Goal: Transaction & Acquisition: Obtain resource

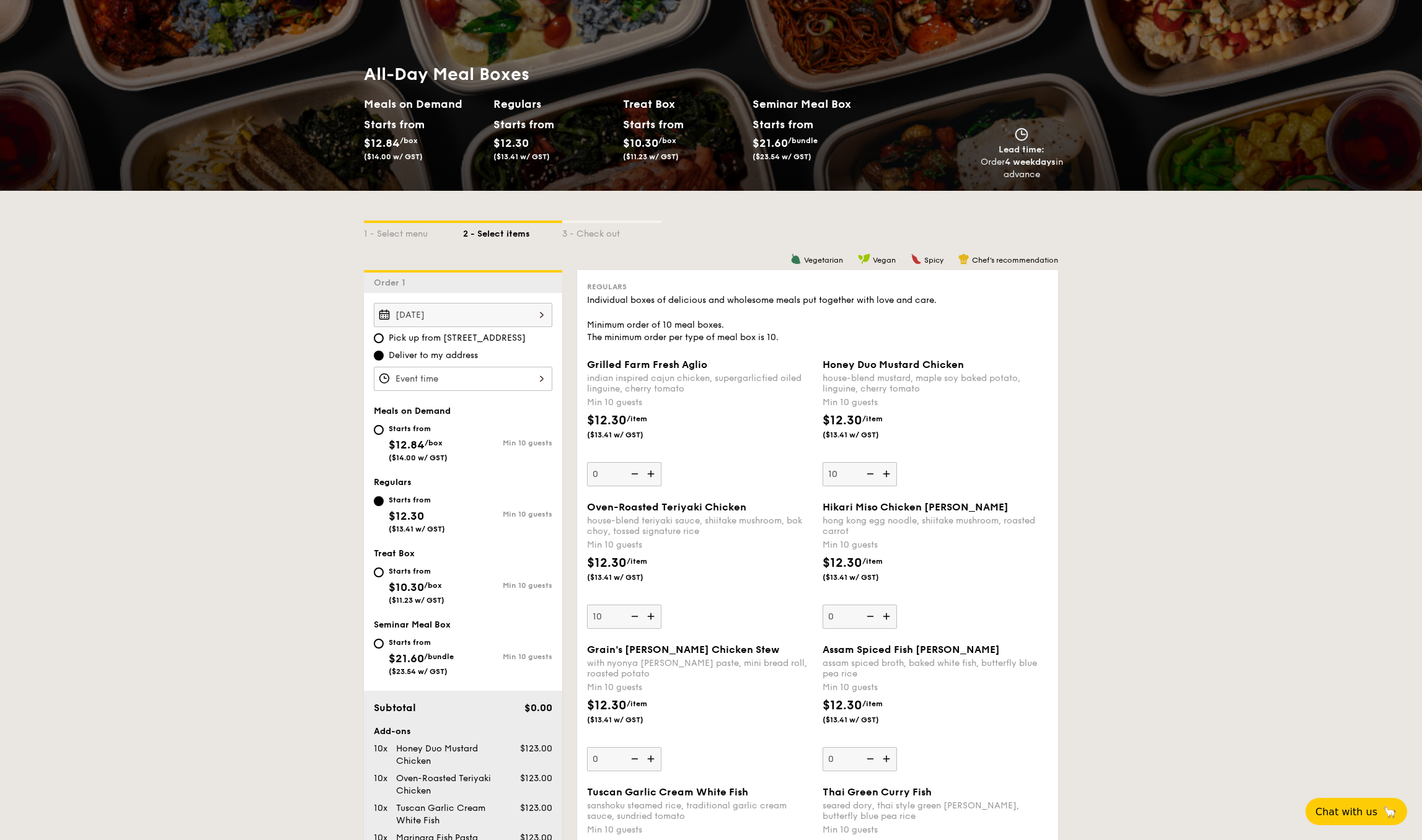
scroll to position [90, 0]
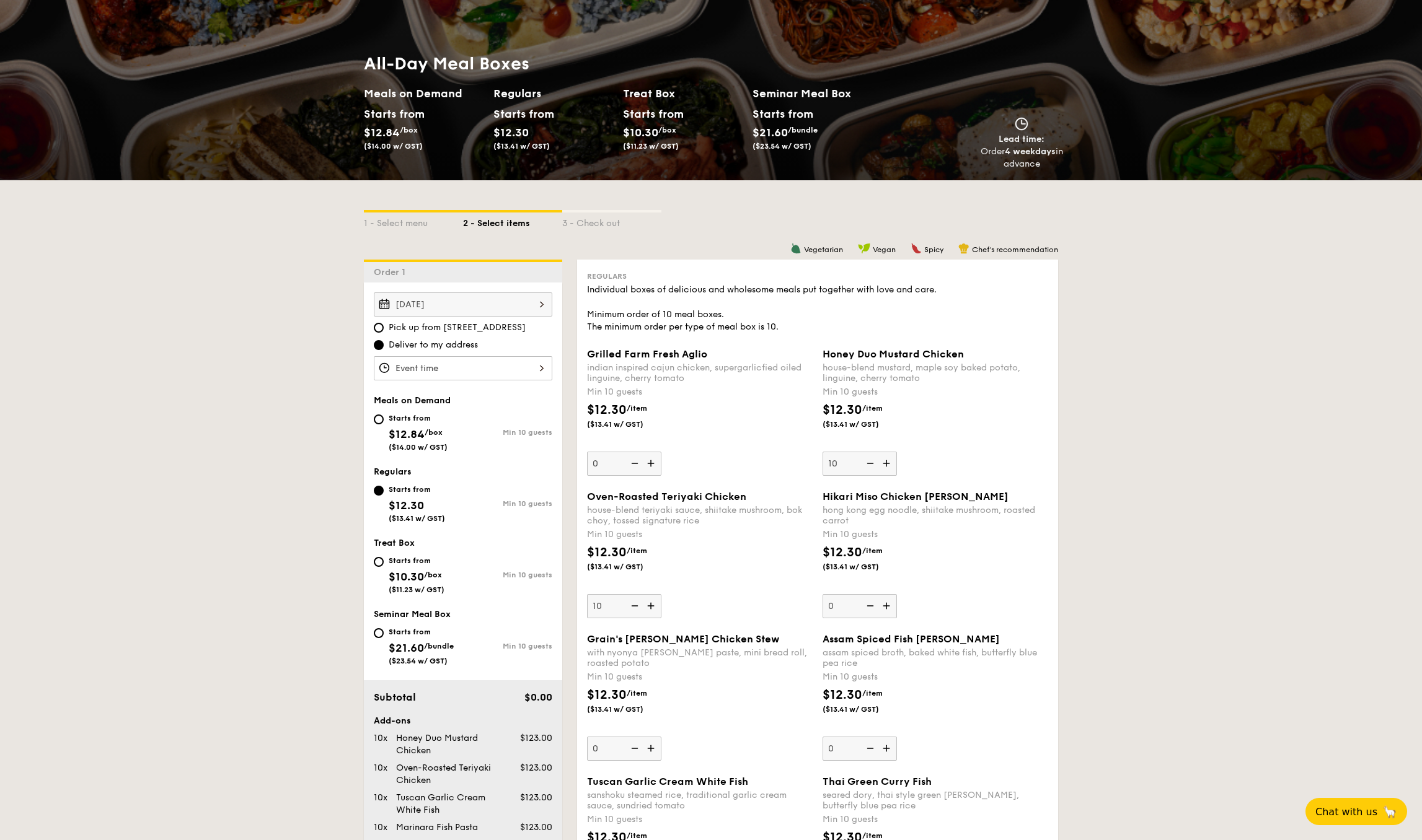
click at [651, 365] on div "indian inspired cajun chicken, supergarlicfied oiled linguine, cherry tomato" at bounding box center [700, 373] width 226 height 21
click at [651, 452] on input "0" at bounding box center [624, 463] width 74 height 24
click at [651, 365] on div "indian inspired cajun chicken, supergarlicfied oiled linguine, cherry tomato" at bounding box center [700, 373] width 226 height 21
click at [651, 452] on input "0" at bounding box center [624, 463] width 74 height 24
click at [651, 365] on div "indian inspired cajun chicken, supergarlicfied oiled linguine, cherry tomato" at bounding box center [700, 373] width 226 height 21
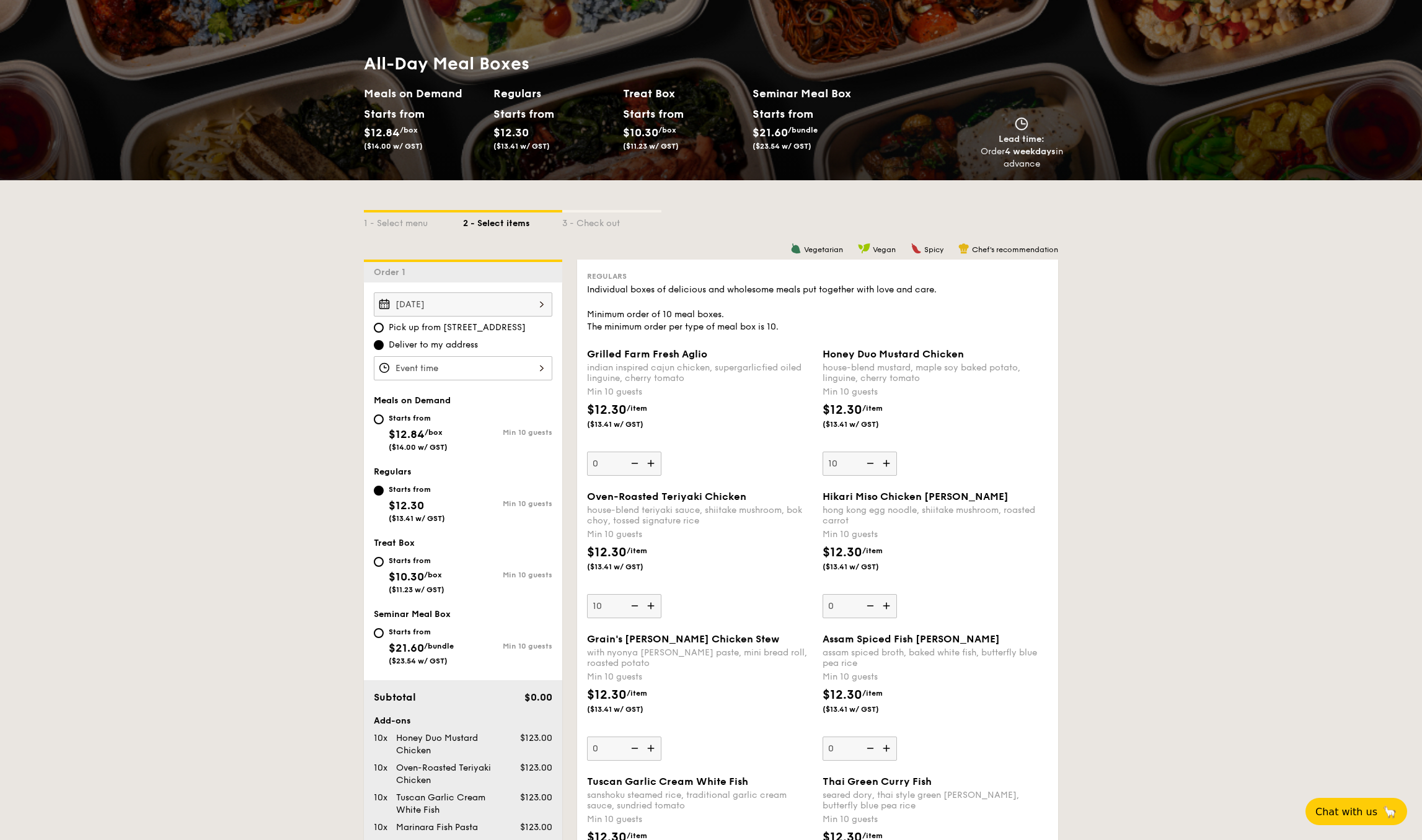
click at [651, 452] on input "0" at bounding box center [624, 463] width 74 height 24
click at [649, 370] on div "indian inspired cajun chicken, supergarlicfied oiled linguine, cherry tomato" at bounding box center [700, 373] width 226 height 21
click at [649, 452] on input "0" at bounding box center [624, 463] width 74 height 24
click at [649, 370] on div "indian inspired cajun chicken, supergarlicfied oiled linguine, cherry tomato" at bounding box center [700, 373] width 226 height 21
click at [649, 452] on input "0" at bounding box center [624, 463] width 74 height 24
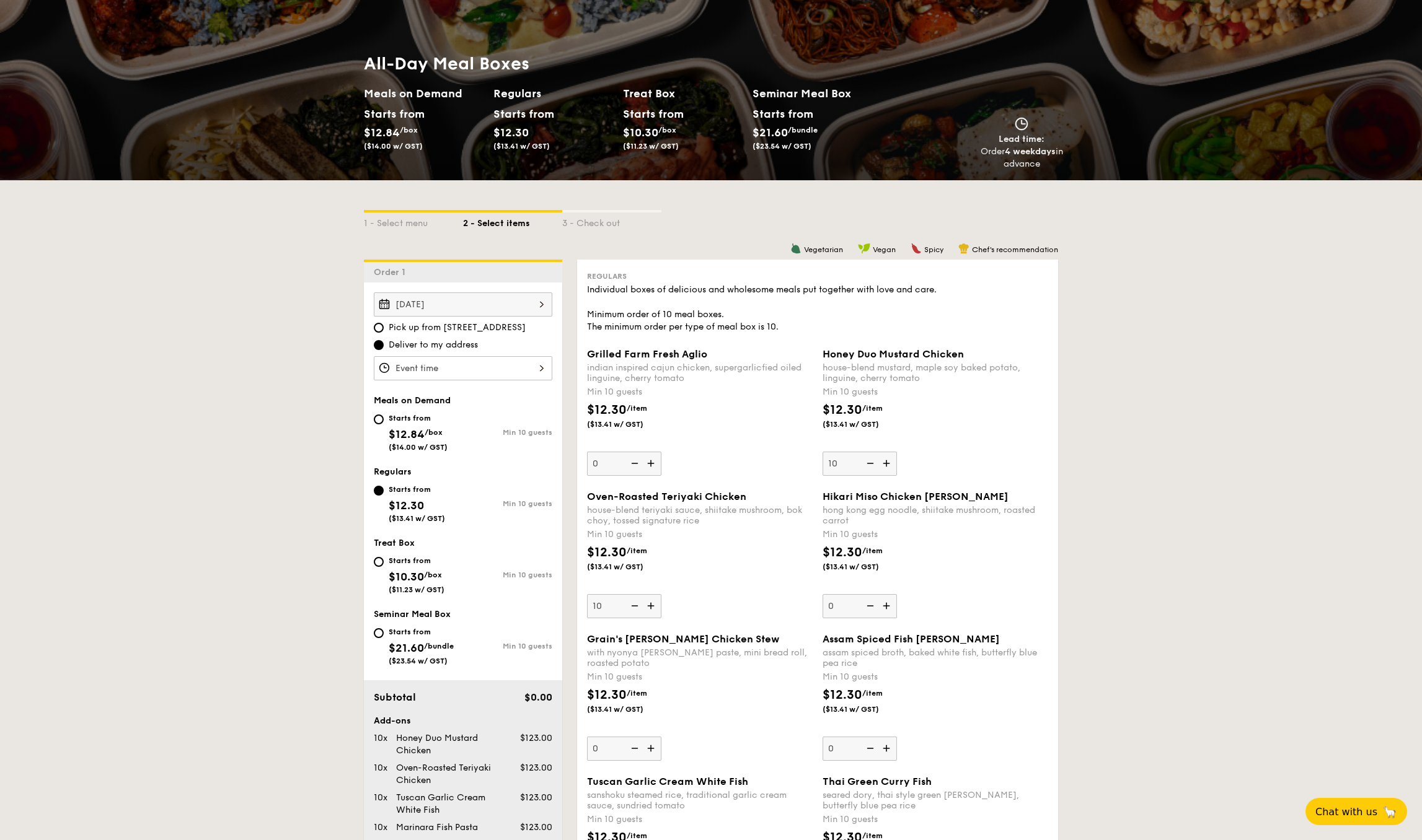
click at [649, 370] on div "indian inspired cajun chicken, supergarlicfied oiled linguine, cherry tomato" at bounding box center [700, 373] width 226 height 21
click at [649, 452] on input "0" at bounding box center [624, 463] width 74 height 24
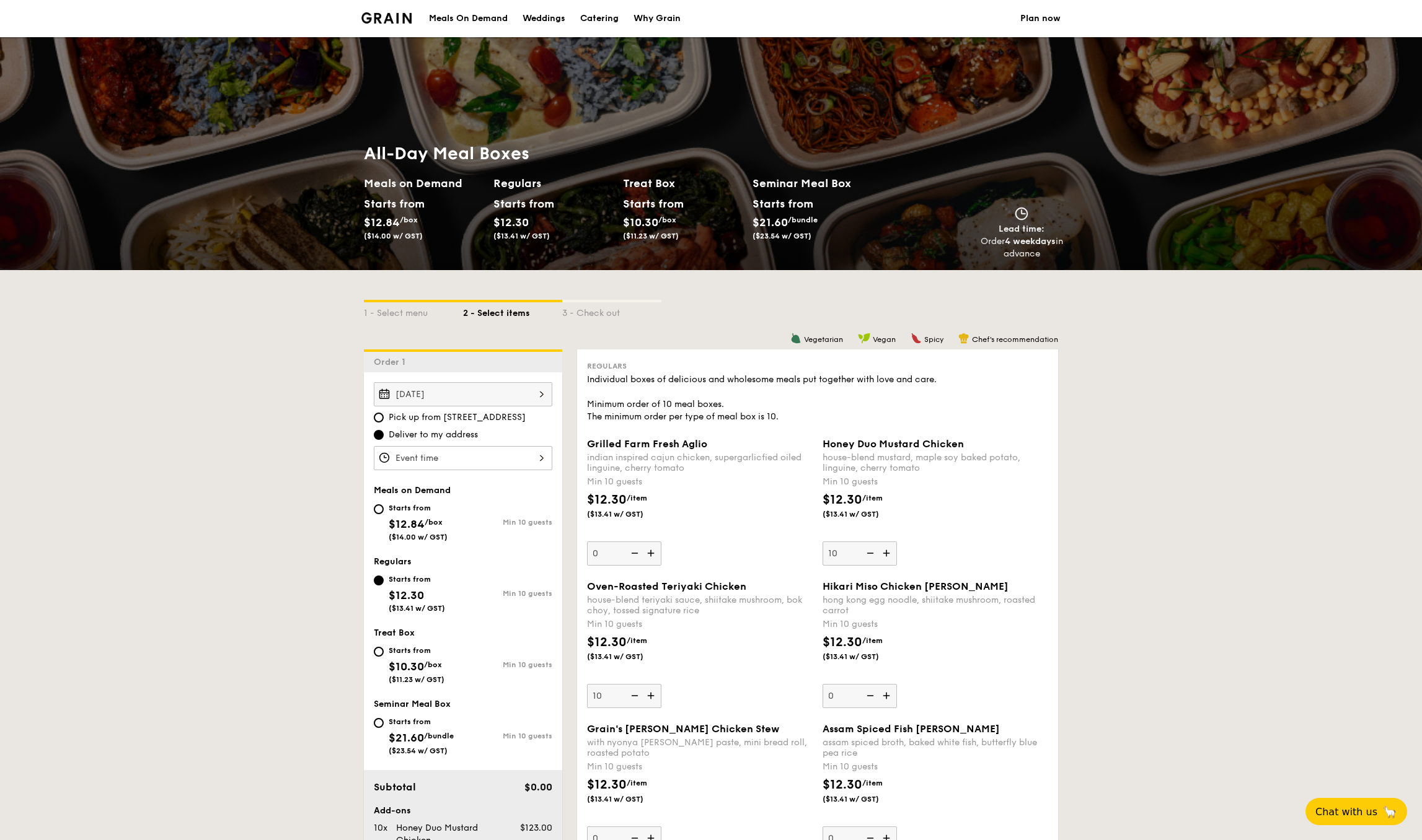
scroll to position [0, 0]
click at [612, 23] on div "Catering" at bounding box center [599, 19] width 38 height 37
select select
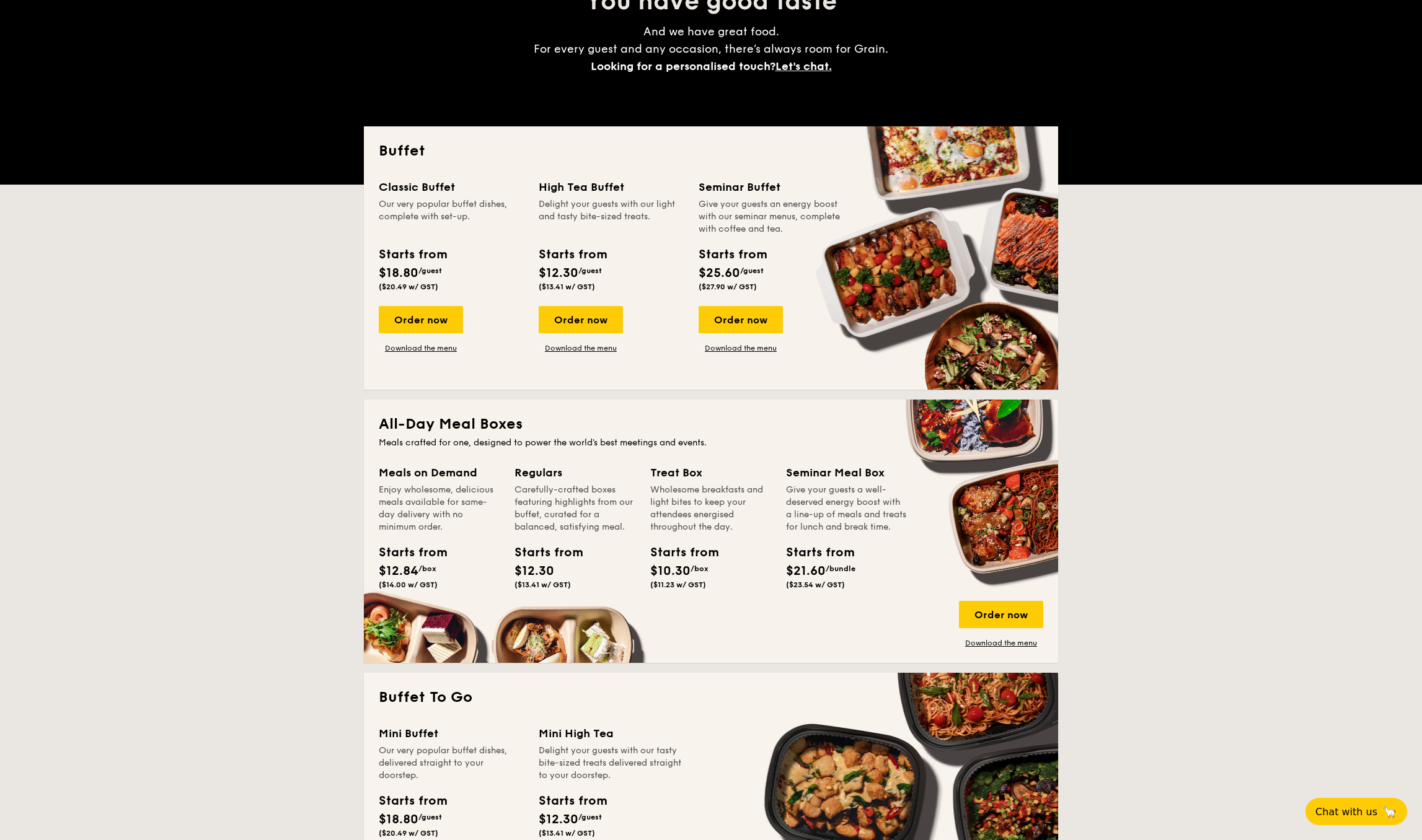
scroll to position [193, 0]
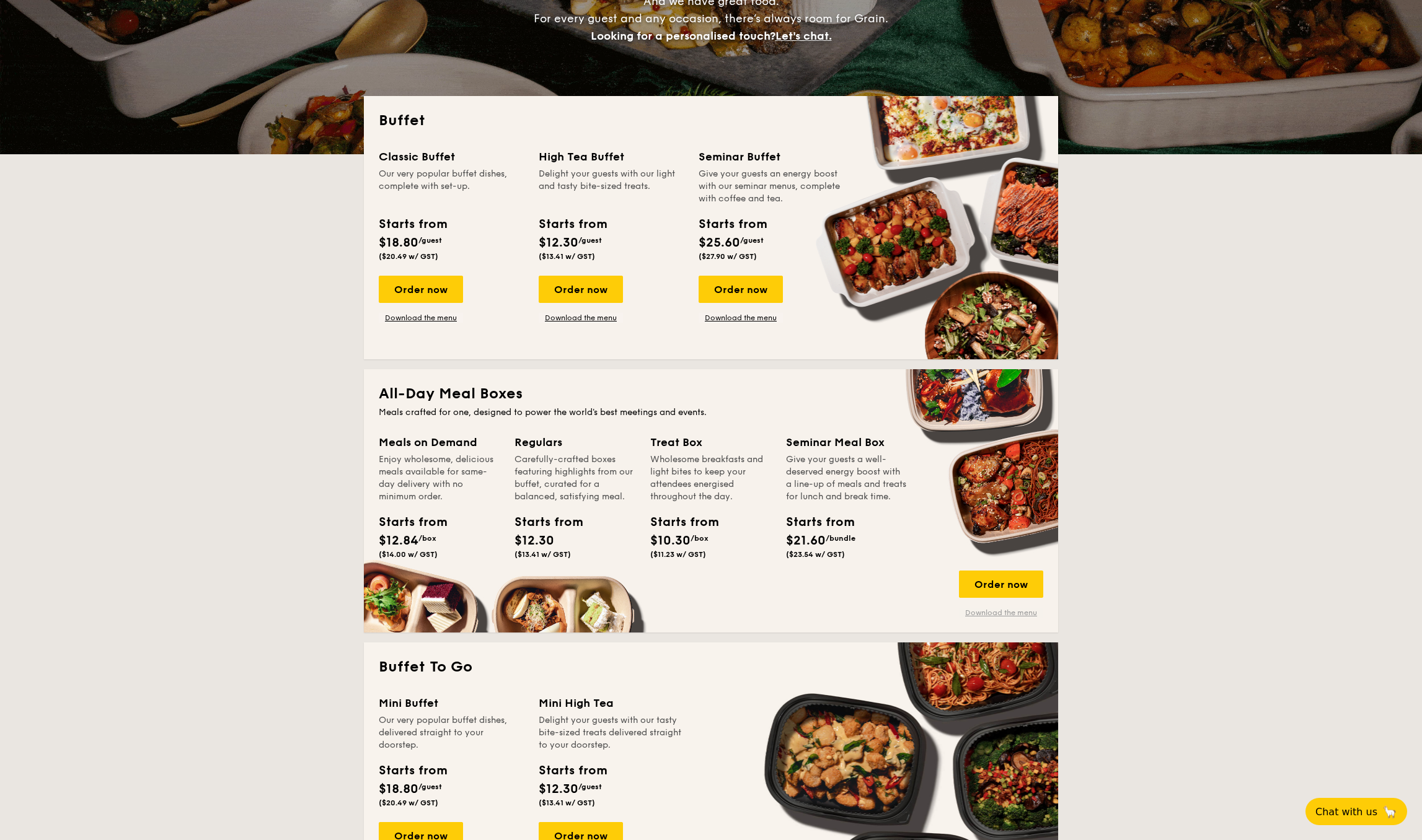
click at [1011, 614] on link "Download the menu" at bounding box center [1000, 612] width 84 height 10
click at [626, 4] on h4 "And we have great food. For every guest and any occasion, there’s always room f…" at bounding box center [711, 19] width 555 height 52
